Goal: Task Accomplishment & Management: Use online tool/utility

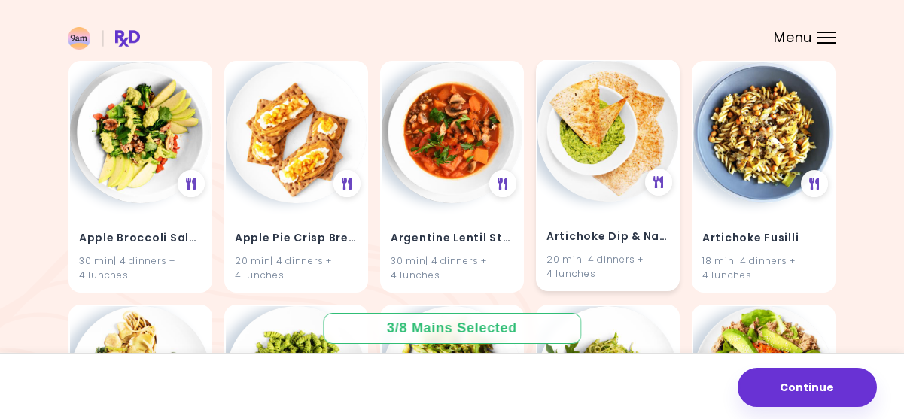
scroll to position [158, 0]
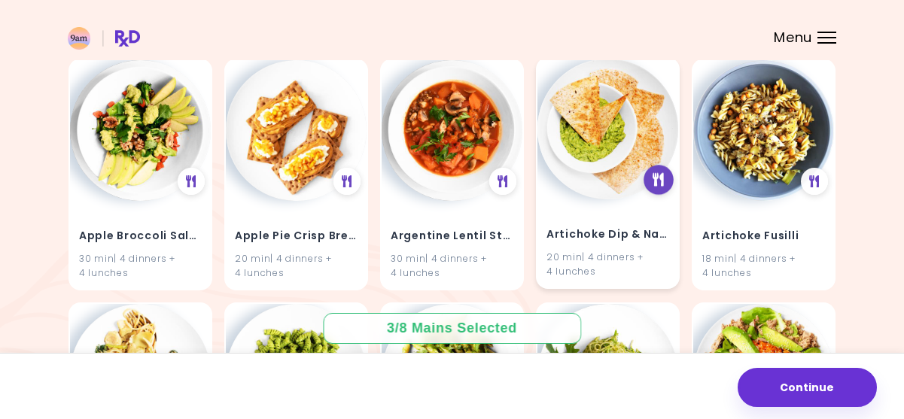
click at [659, 182] on icon at bounding box center [658, 180] width 11 height 14
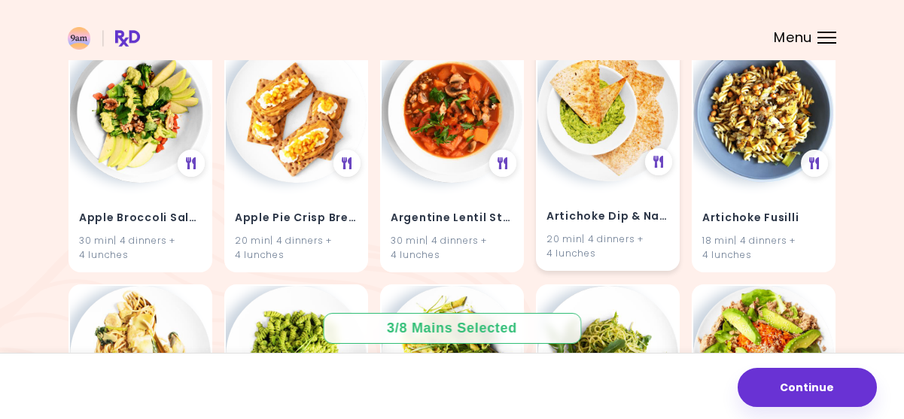
scroll to position [188, 0]
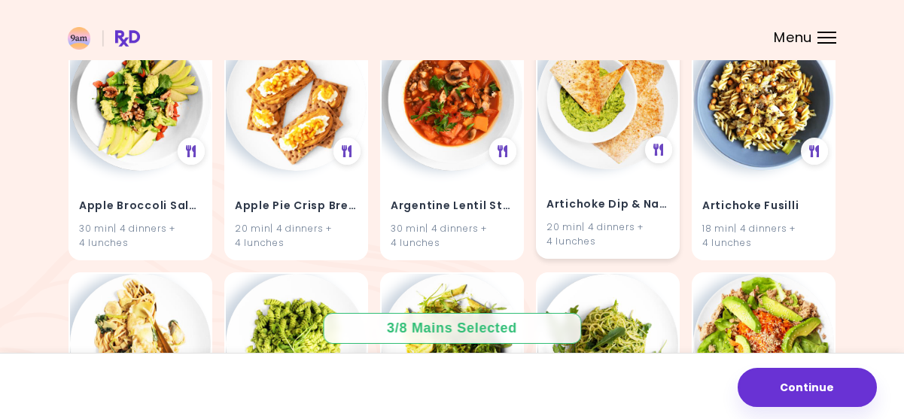
click at [641, 154] on img at bounding box center [607, 99] width 141 height 141
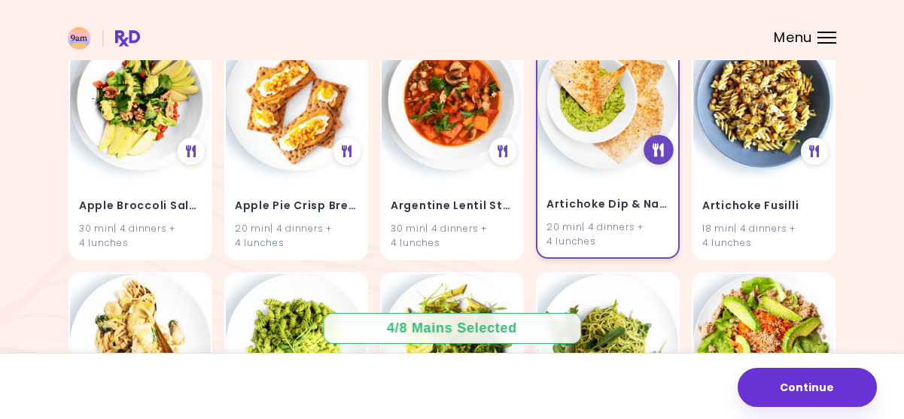
click at [651, 151] on div at bounding box center [658, 150] width 30 height 30
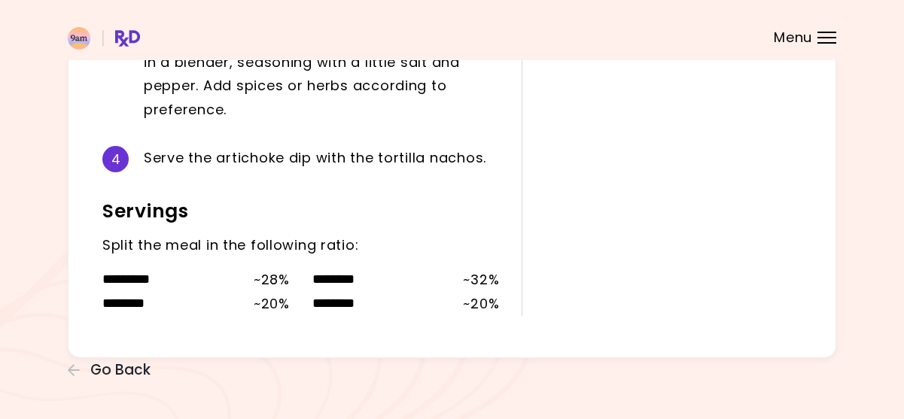
scroll to position [624, 0]
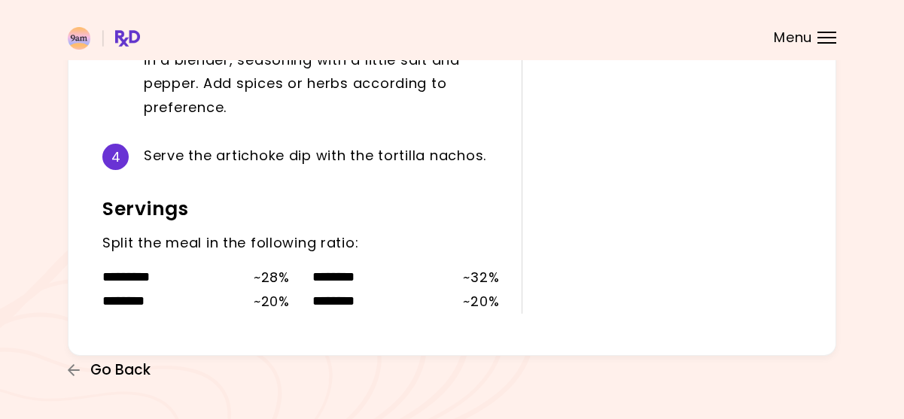
drag, startPoint x: 730, startPoint y: 290, endPoint x: 126, endPoint y: 372, distance: 609.8
click at [126, 372] on span "Go Back" at bounding box center [120, 370] width 60 height 17
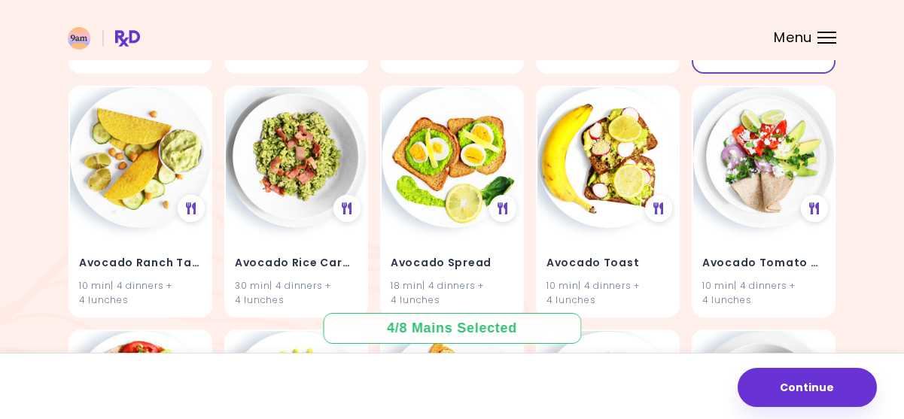
scroll to position [1348, 0]
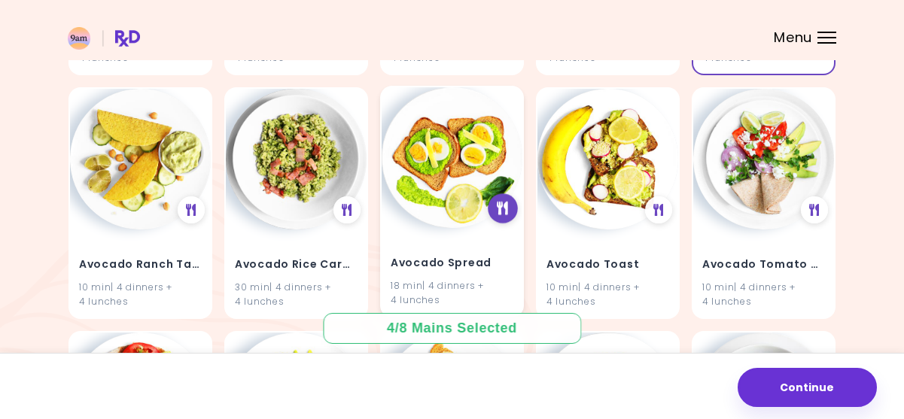
click at [500, 209] on icon at bounding box center [502, 209] width 11 height 14
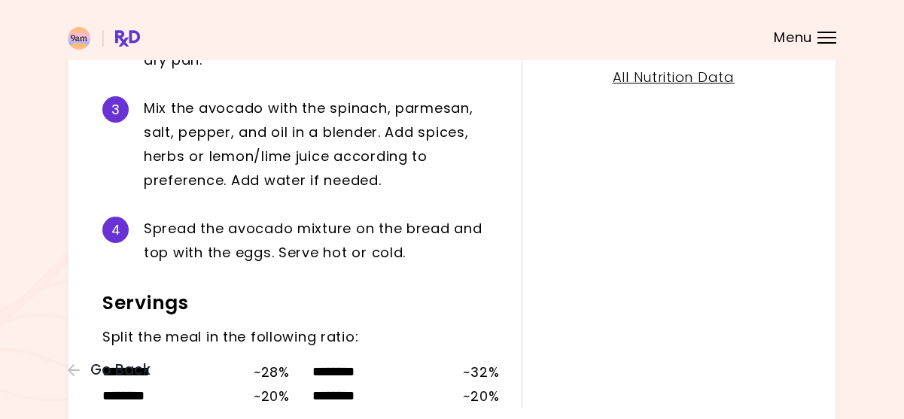
scroll to position [550, 0]
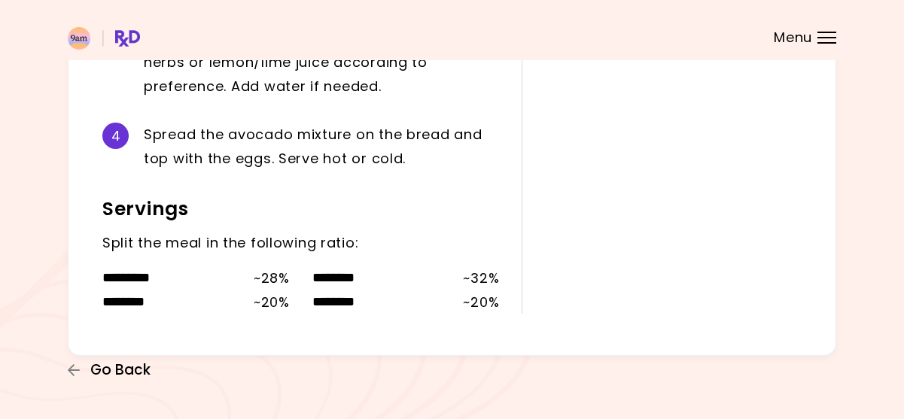
click at [146, 370] on span "Go Back" at bounding box center [120, 370] width 60 height 17
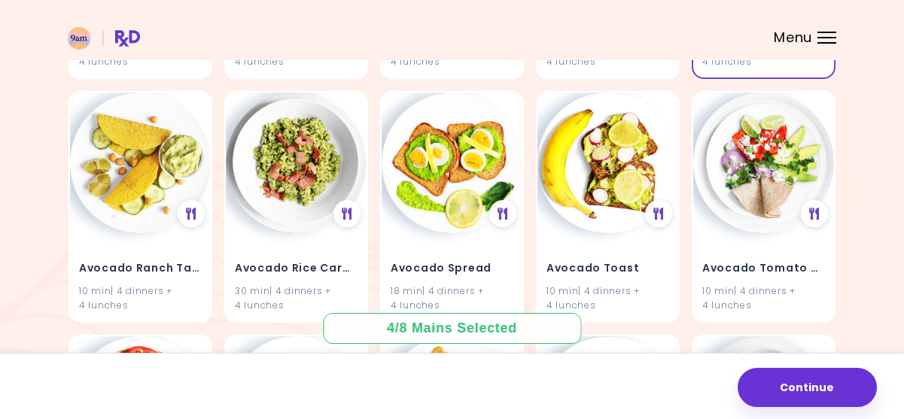
scroll to position [1377, 0]
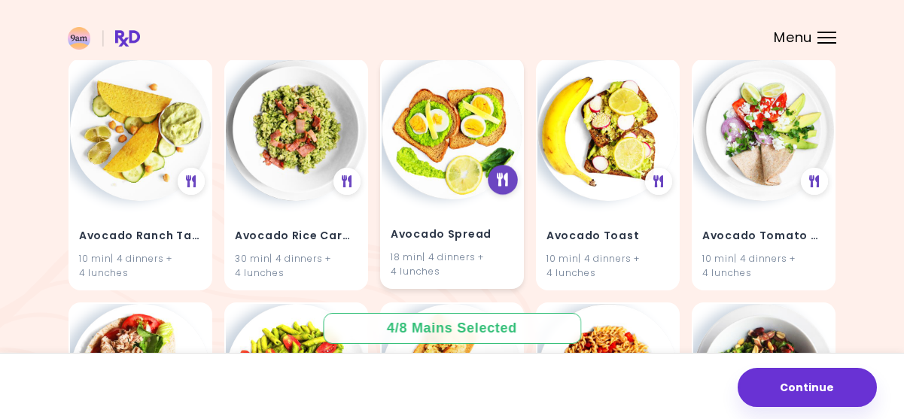
click at [505, 181] on icon at bounding box center [502, 180] width 11 height 14
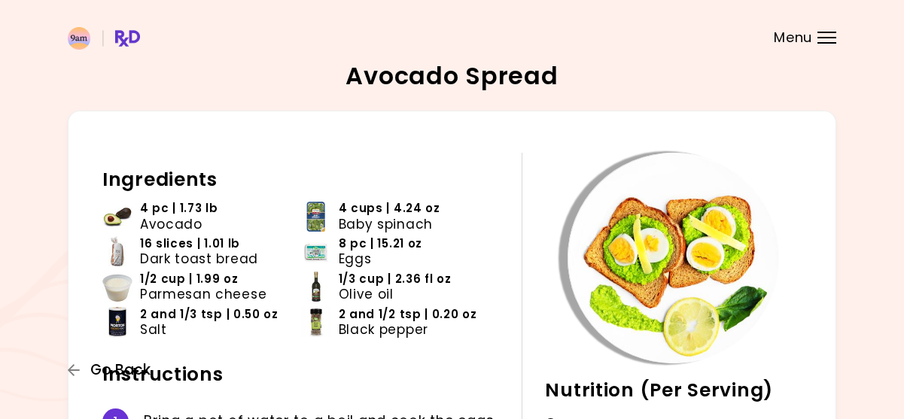
click at [79, 365] on icon "button" at bounding box center [75, 370] width 14 height 14
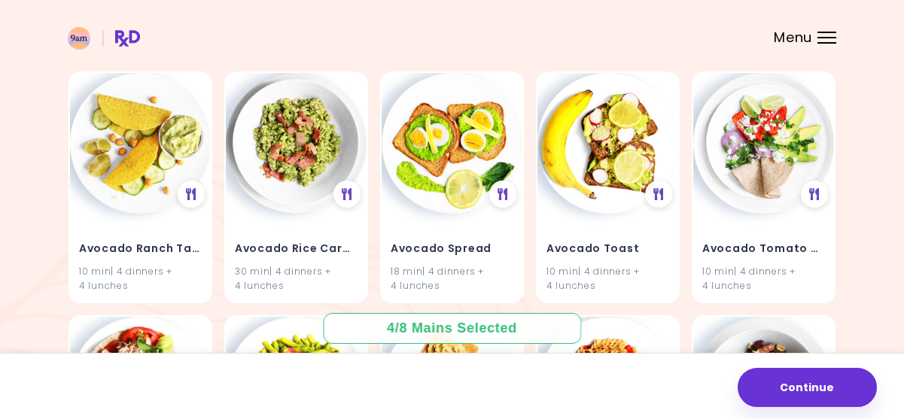
scroll to position [1366, 0]
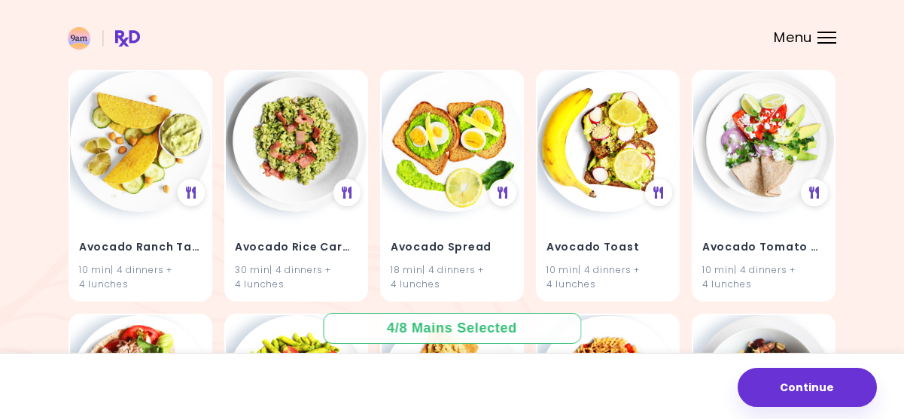
click at [461, 272] on div "18 min | 4 dinners + 4 lunches" at bounding box center [451, 277] width 123 height 29
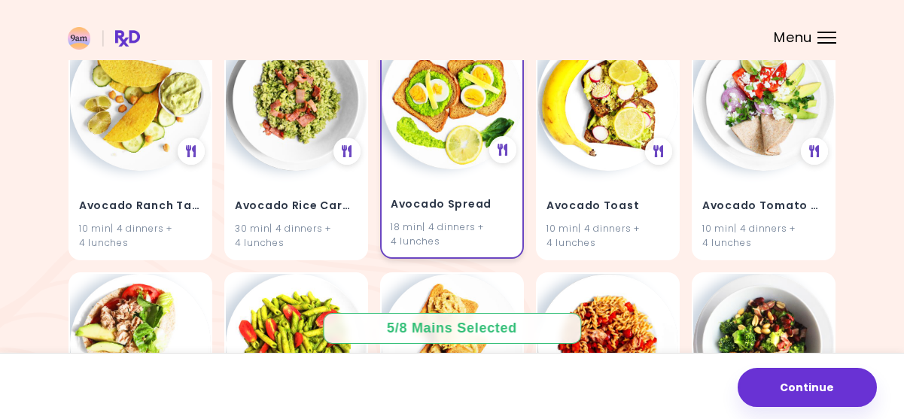
scroll to position [1403, 0]
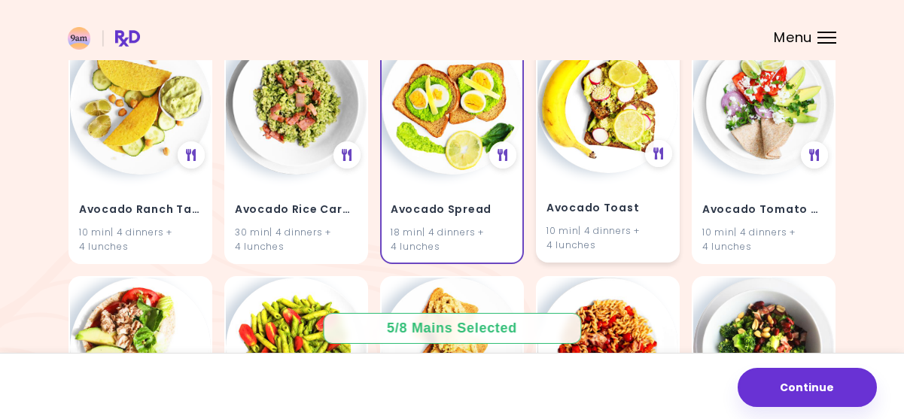
click at [587, 241] on div "10 min | 4 dinners + 4 lunches" at bounding box center [607, 237] width 123 height 29
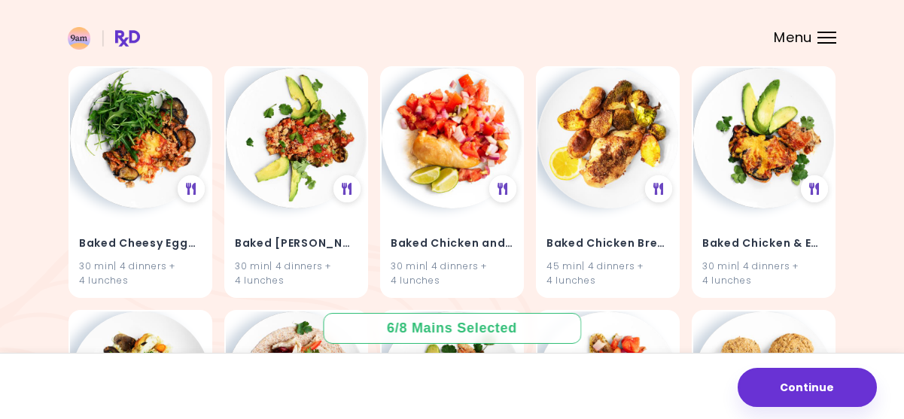
scroll to position [2345, 0]
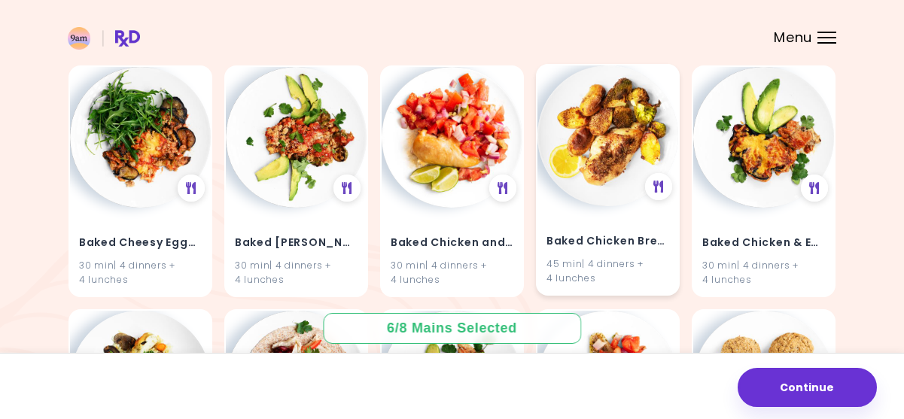
click at [629, 250] on h4 "Baked Chicken Breast With Potatoes" at bounding box center [607, 241] width 123 height 24
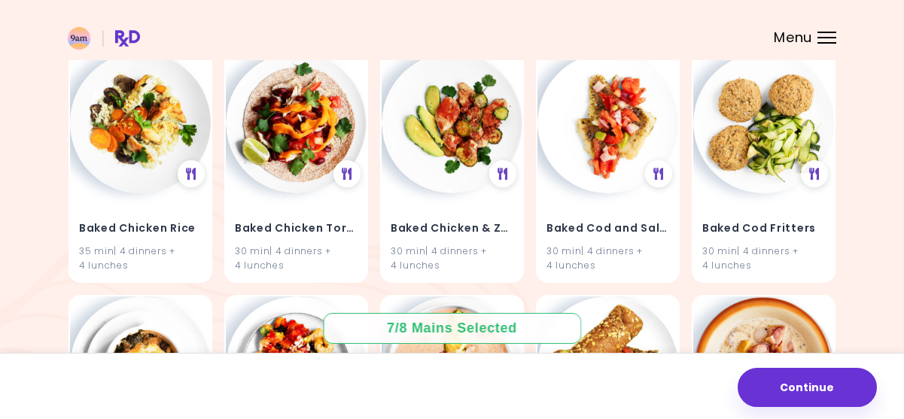
scroll to position [2600, 0]
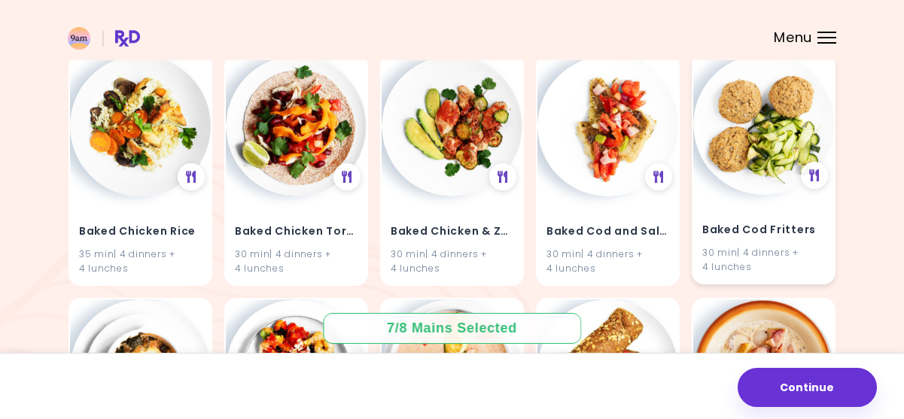
click at [736, 234] on h4 "Baked Cod Fritters" at bounding box center [763, 230] width 123 height 24
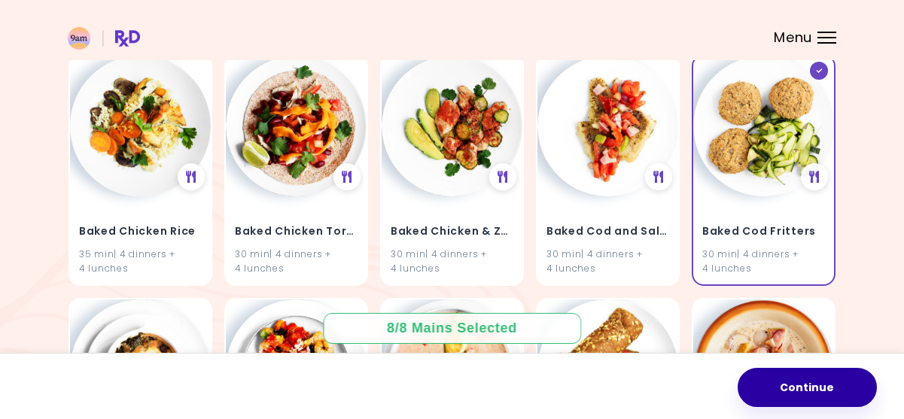
click at [786, 378] on button "Continue" at bounding box center [806, 387] width 139 height 39
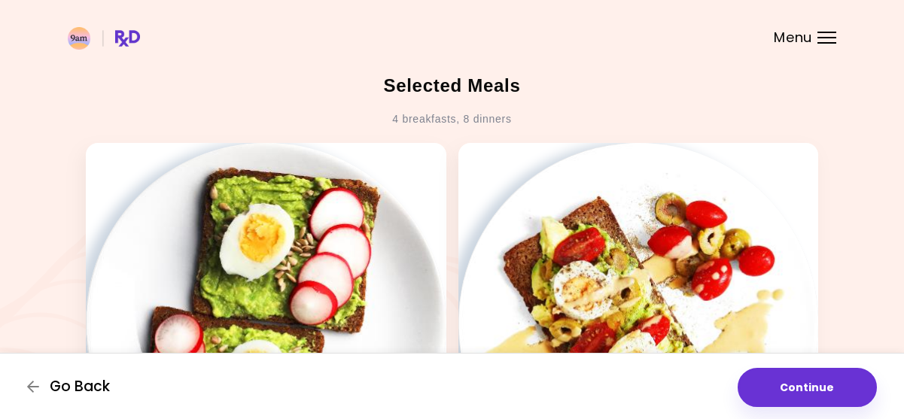
click at [90, 381] on span "Go Back" at bounding box center [80, 386] width 60 height 17
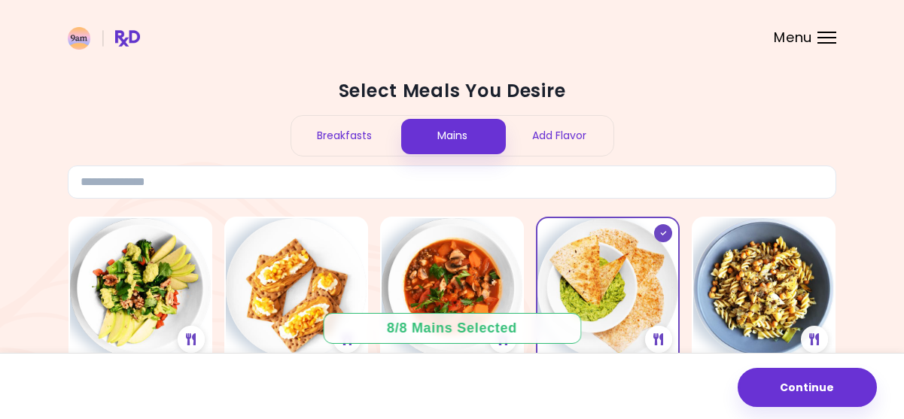
click at [359, 133] on div "Breakfasts" at bounding box center [345, 136] width 108 height 40
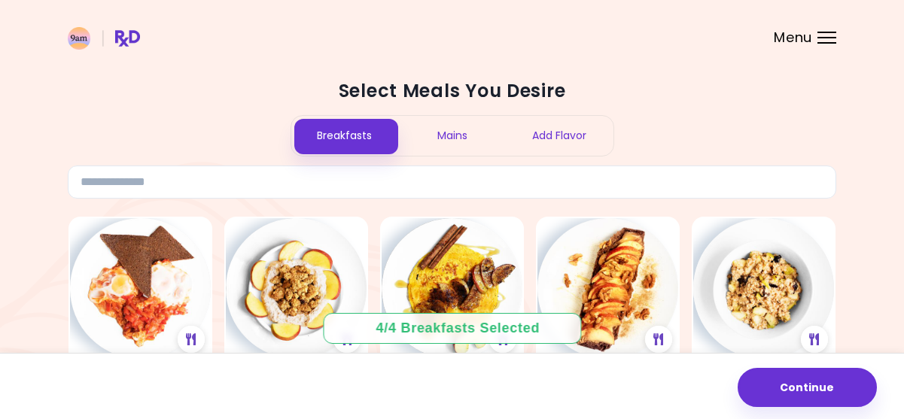
click at [559, 138] on div "Add Flavor" at bounding box center [560, 136] width 108 height 40
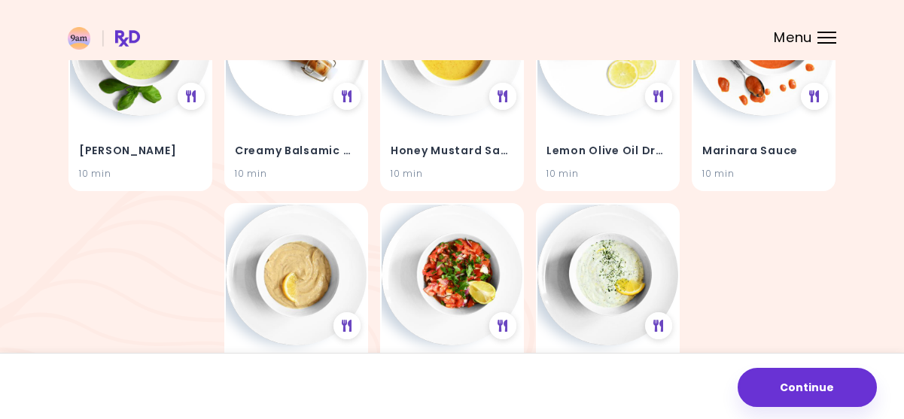
scroll to position [381, 0]
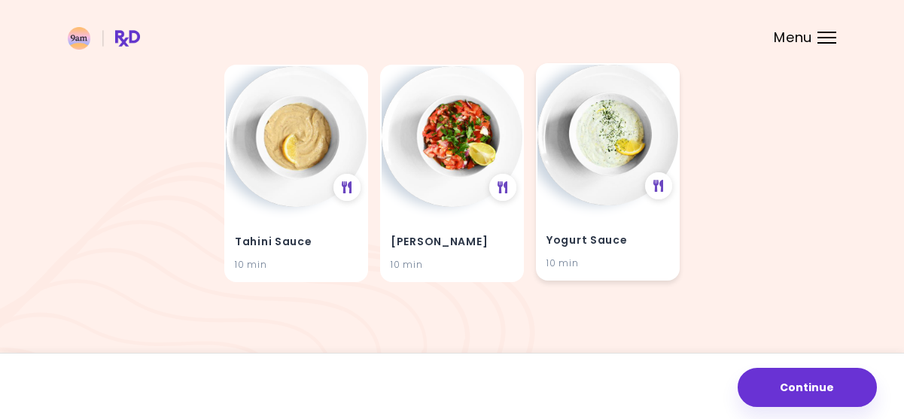
click at [594, 109] on img at bounding box center [607, 135] width 141 height 141
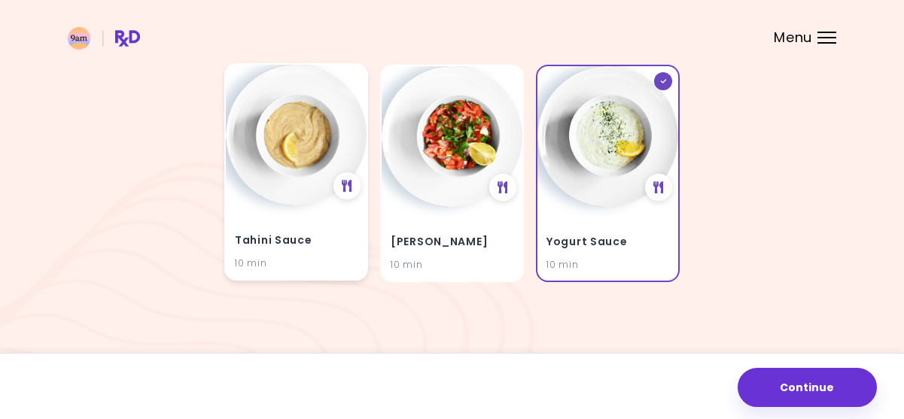
click at [309, 133] on img at bounding box center [296, 135] width 141 height 141
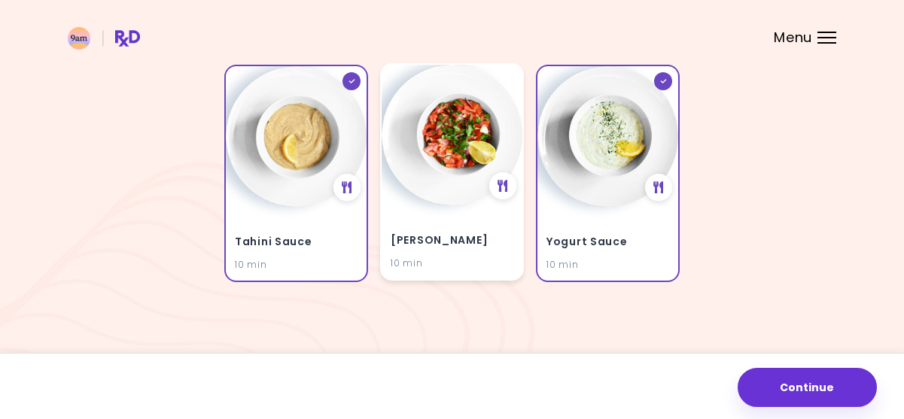
click at [475, 115] on img at bounding box center [451, 135] width 141 height 141
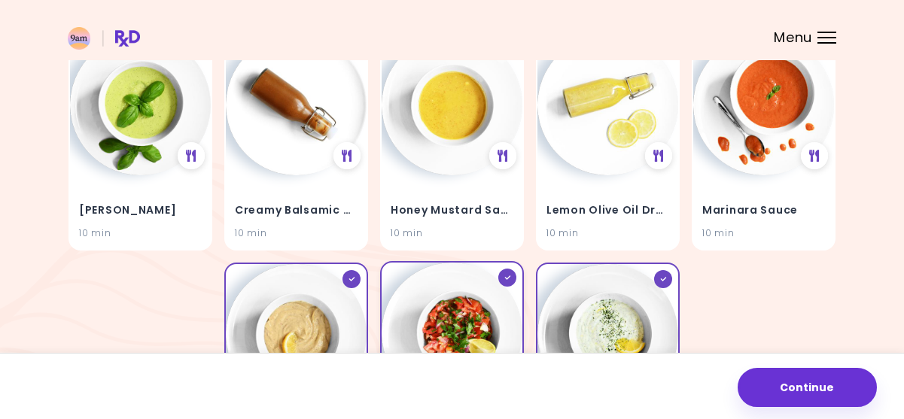
scroll to position [184, 0]
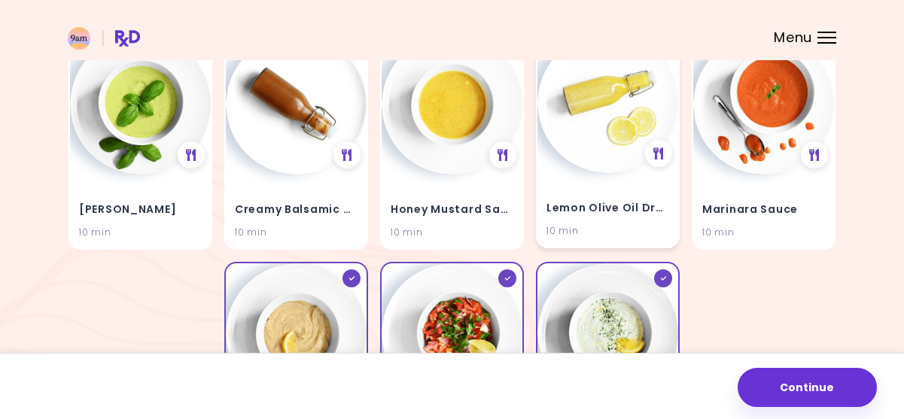
click at [599, 90] on img at bounding box center [607, 102] width 141 height 141
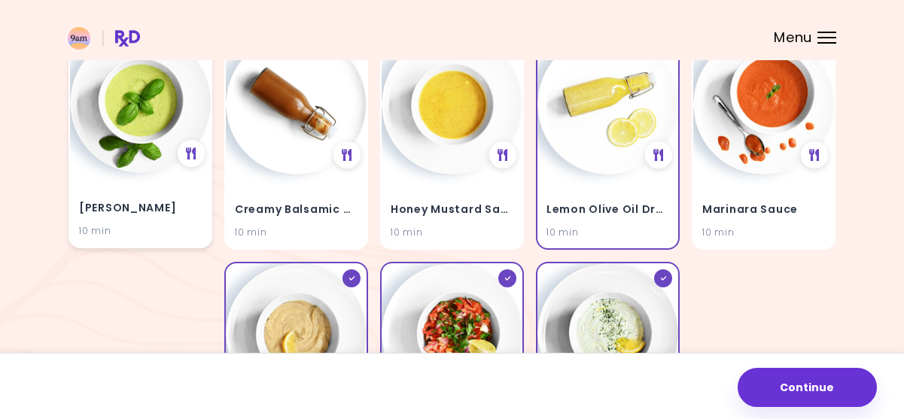
click at [148, 106] on img at bounding box center [140, 102] width 141 height 141
click at [133, 160] on img at bounding box center [140, 102] width 141 height 141
click at [136, 116] on img at bounding box center [140, 102] width 141 height 141
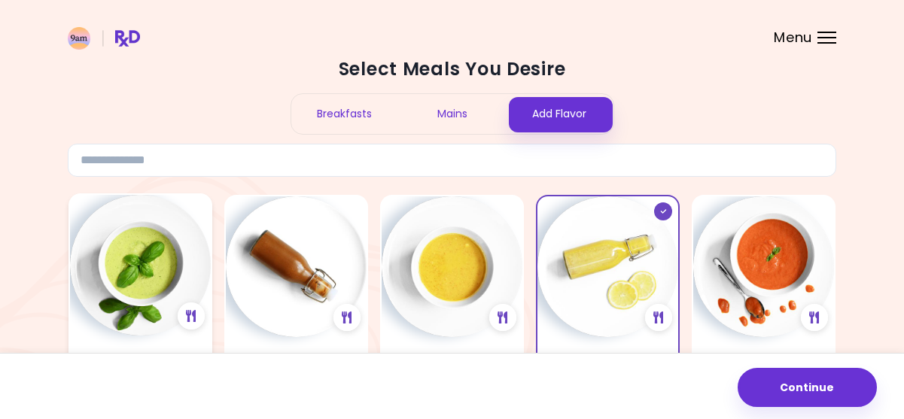
scroll to position [169, 0]
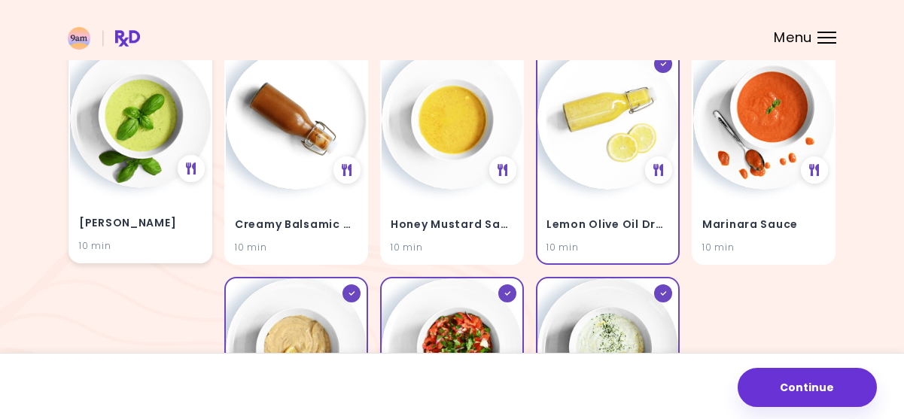
click at [136, 116] on img at bounding box center [140, 117] width 141 height 141
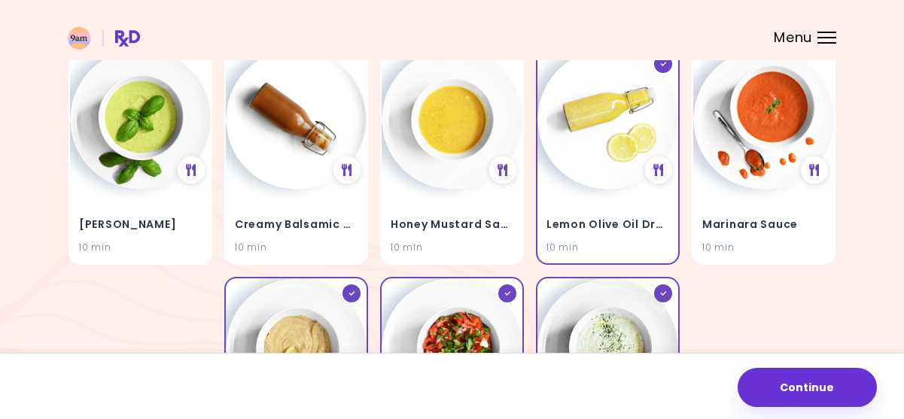
click at [810, 415] on div "Continue" at bounding box center [452, 386] width 904 height 66
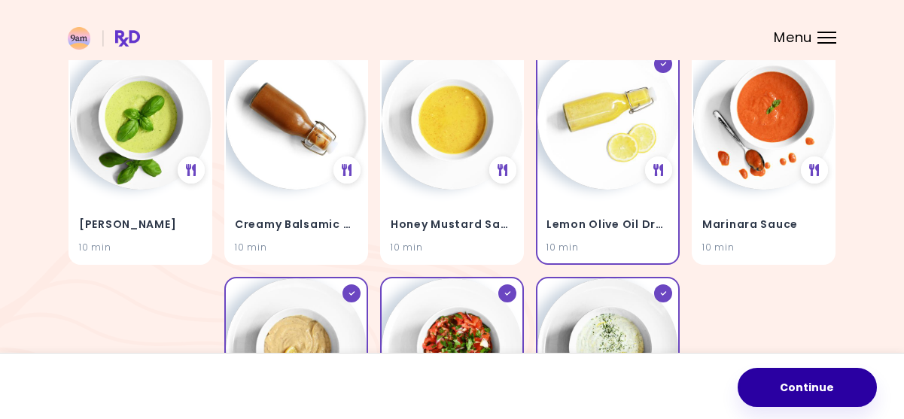
click at [796, 384] on button "Continue" at bounding box center [806, 387] width 139 height 39
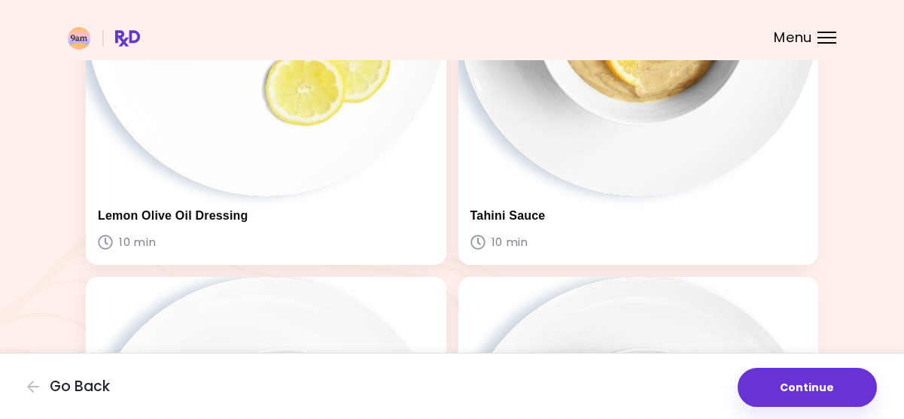
scroll to position [327, 0]
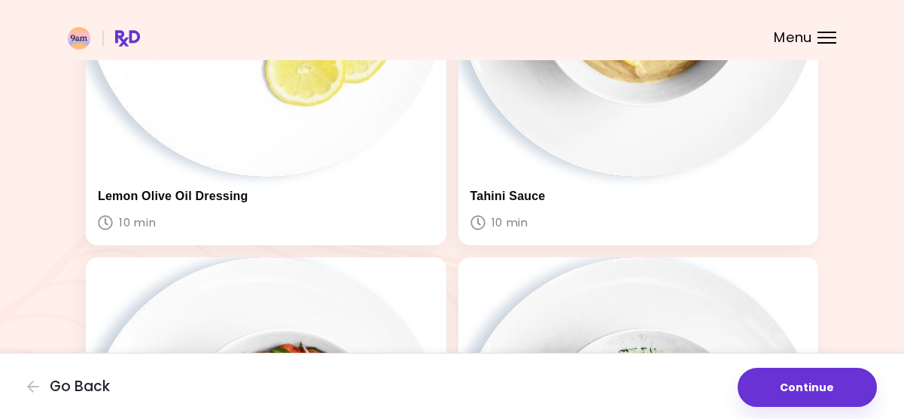
click at [796, 384] on button "Continue" at bounding box center [806, 387] width 139 height 39
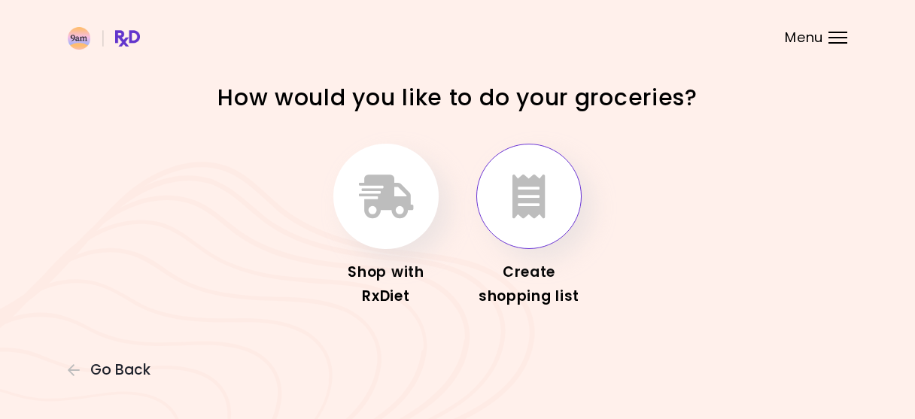
click at [522, 226] on button "button" at bounding box center [528, 196] width 105 height 105
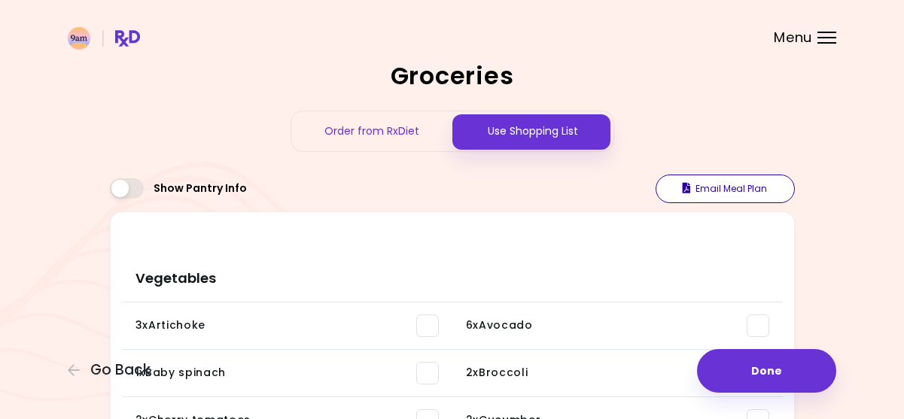
click at [705, 194] on button "Email Meal Plan" at bounding box center [724, 189] width 139 height 29
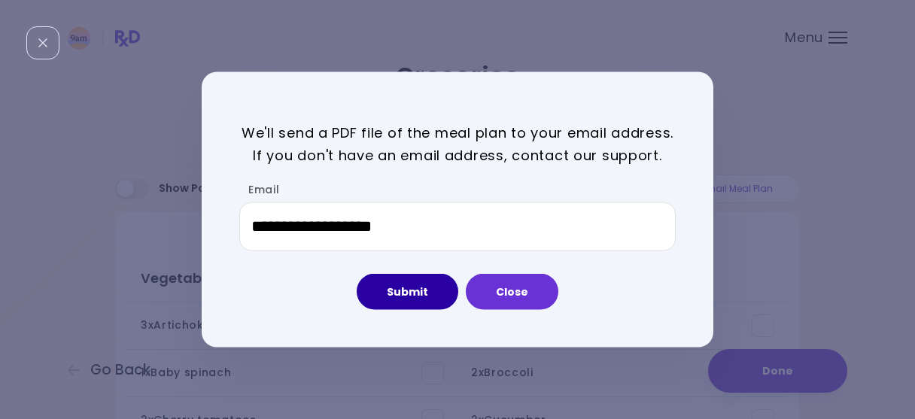
click at [396, 286] on button "Submit" at bounding box center [408, 292] width 102 height 36
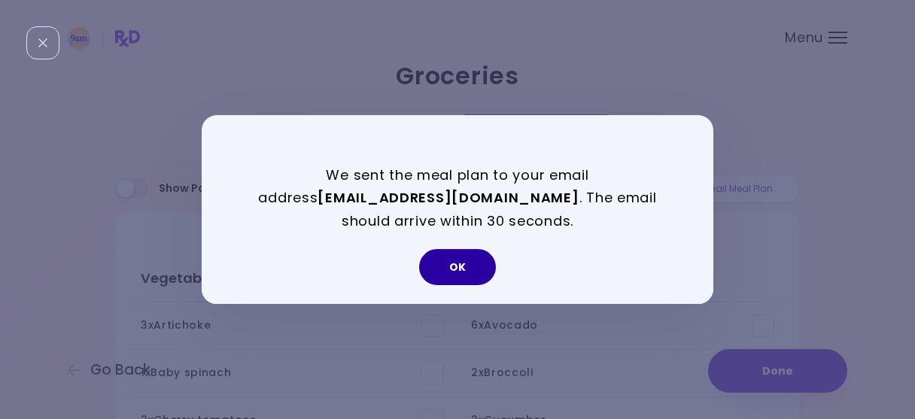
click at [448, 275] on button "OK" at bounding box center [457, 267] width 77 height 36
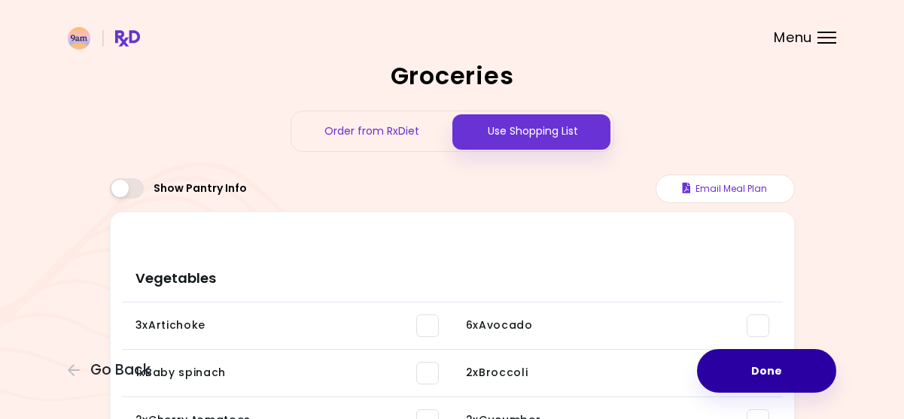
click at [761, 377] on button "Done" at bounding box center [766, 371] width 139 height 44
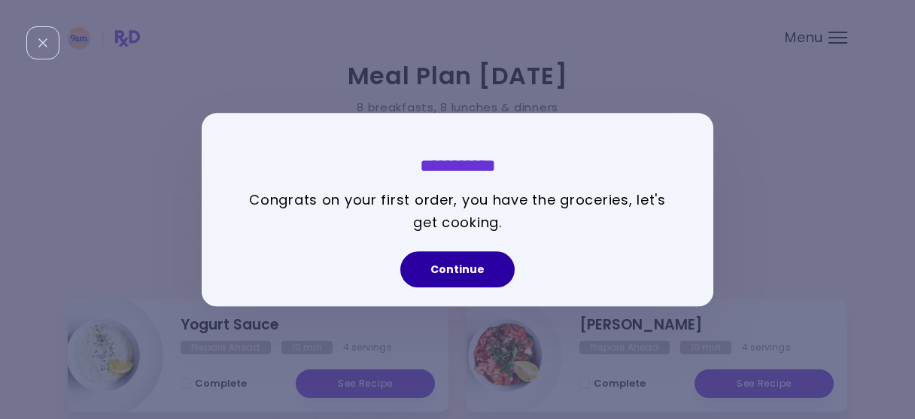
click at [469, 275] on button "Continue" at bounding box center [457, 269] width 114 height 36
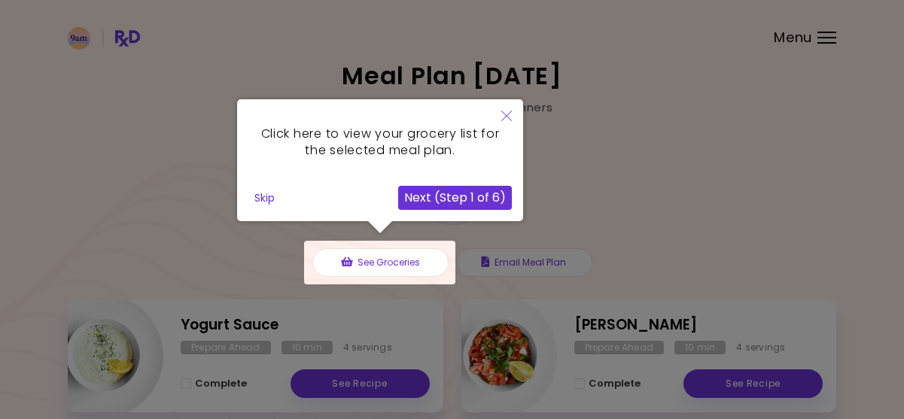
click at [379, 261] on div at bounding box center [379, 263] width 151 height 44
click at [424, 195] on button "Next (Step 1 of 6)" at bounding box center [455, 198] width 114 height 24
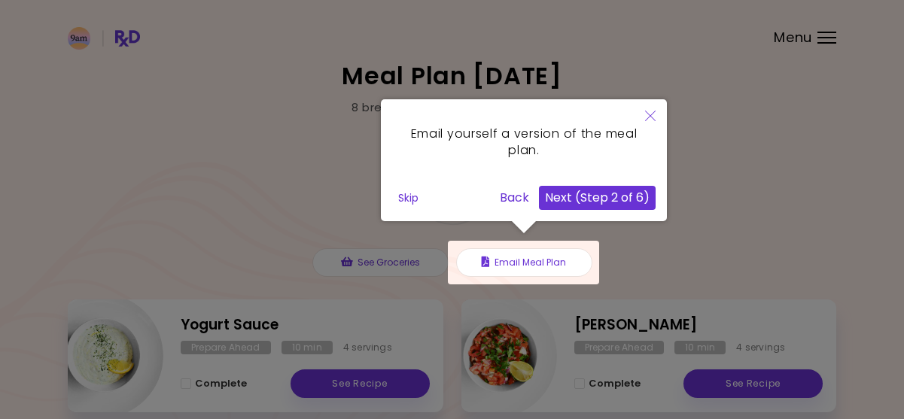
click at [597, 205] on button "Next (Step 2 of 6)" at bounding box center [597, 198] width 117 height 24
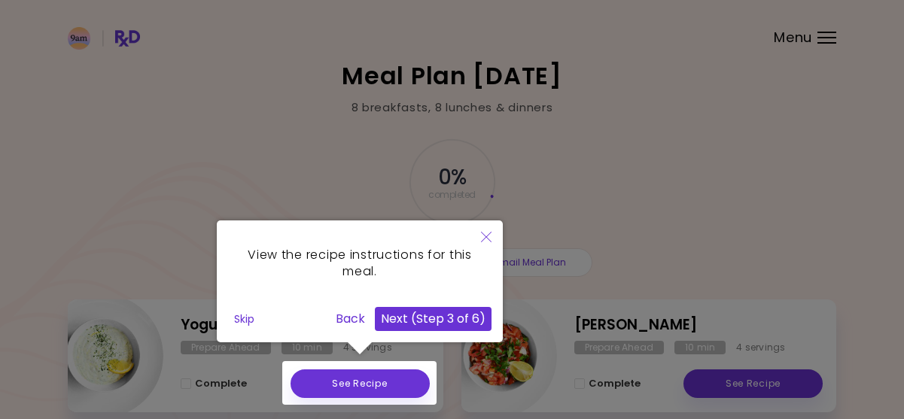
click at [393, 383] on div at bounding box center [359, 383] width 154 height 44
click at [450, 317] on button "Next (Step 3 of 6)" at bounding box center [433, 319] width 117 height 24
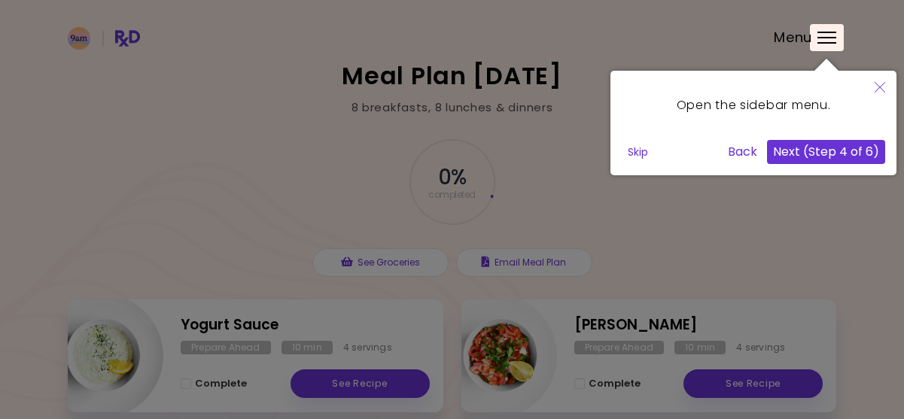
click at [814, 153] on button "Next (Step 4 of 6)" at bounding box center [826, 152] width 118 height 24
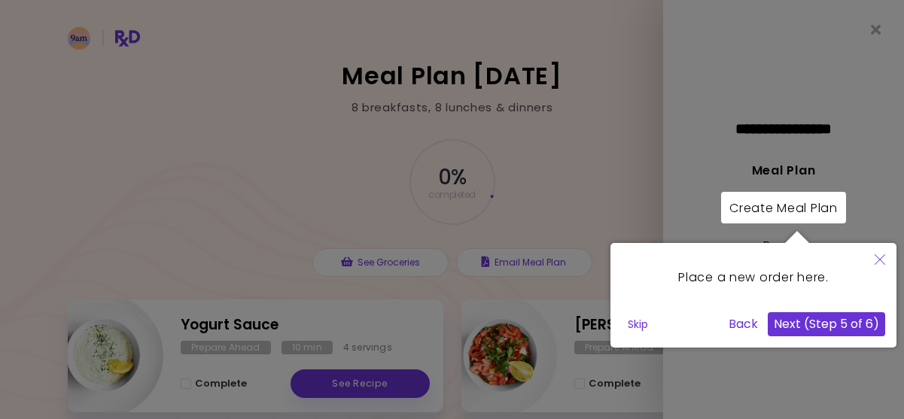
click at [807, 324] on button "Next (Step 5 of 6)" at bounding box center [825, 324] width 117 height 24
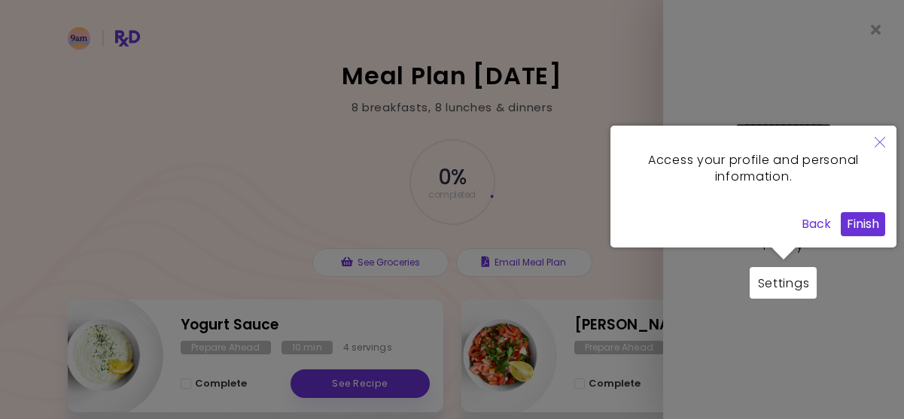
click at [863, 230] on button "Finish" at bounding box center [862, 224] width 44 height 24
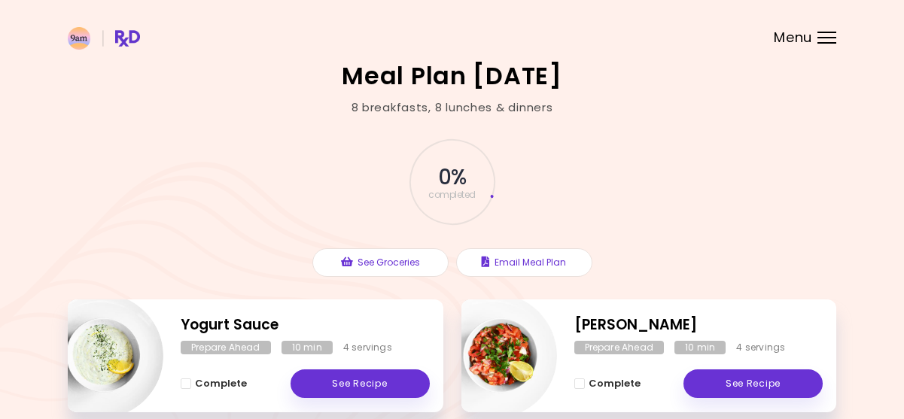
click at [818, 39] on div "Menu" at bounding box center [826, 38] width 19 height 12
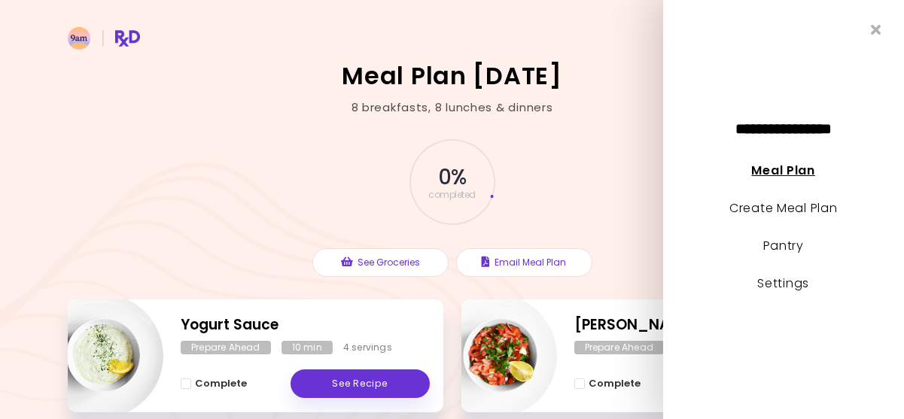
click at [787, 175] on link "Meal Plan" at bounding box center [783, 170] width 63 height 17
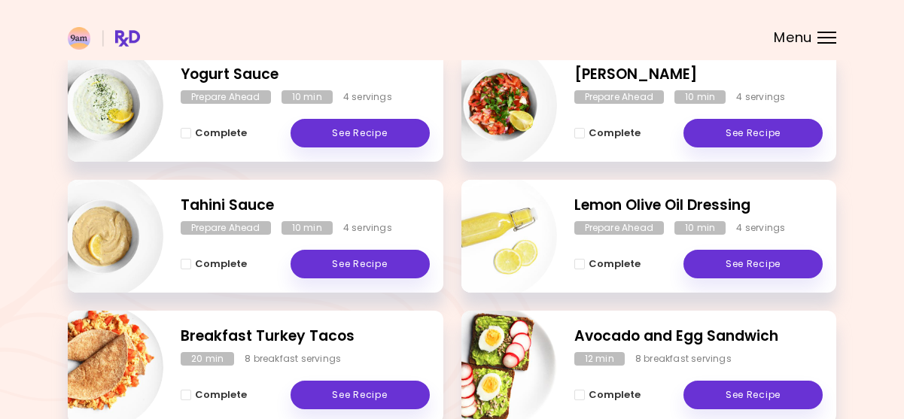
scroll to position [248, 0]
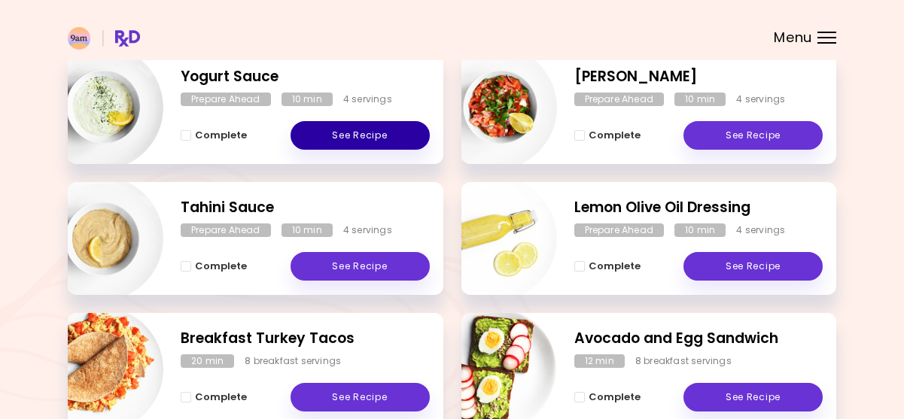
click at [360, 133] on link "See Recipe" at bounding box center [359, 135] width 139 height 29
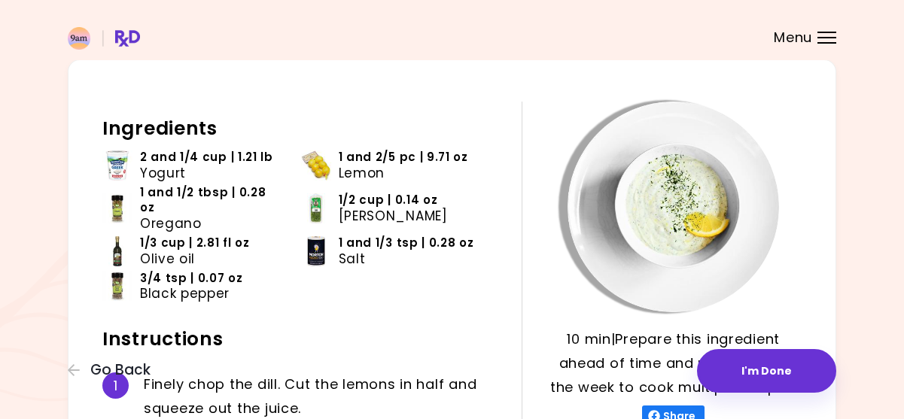
scroll to position [49, 0]
